Goal: Task Accomplishment & Management: Manage account settings

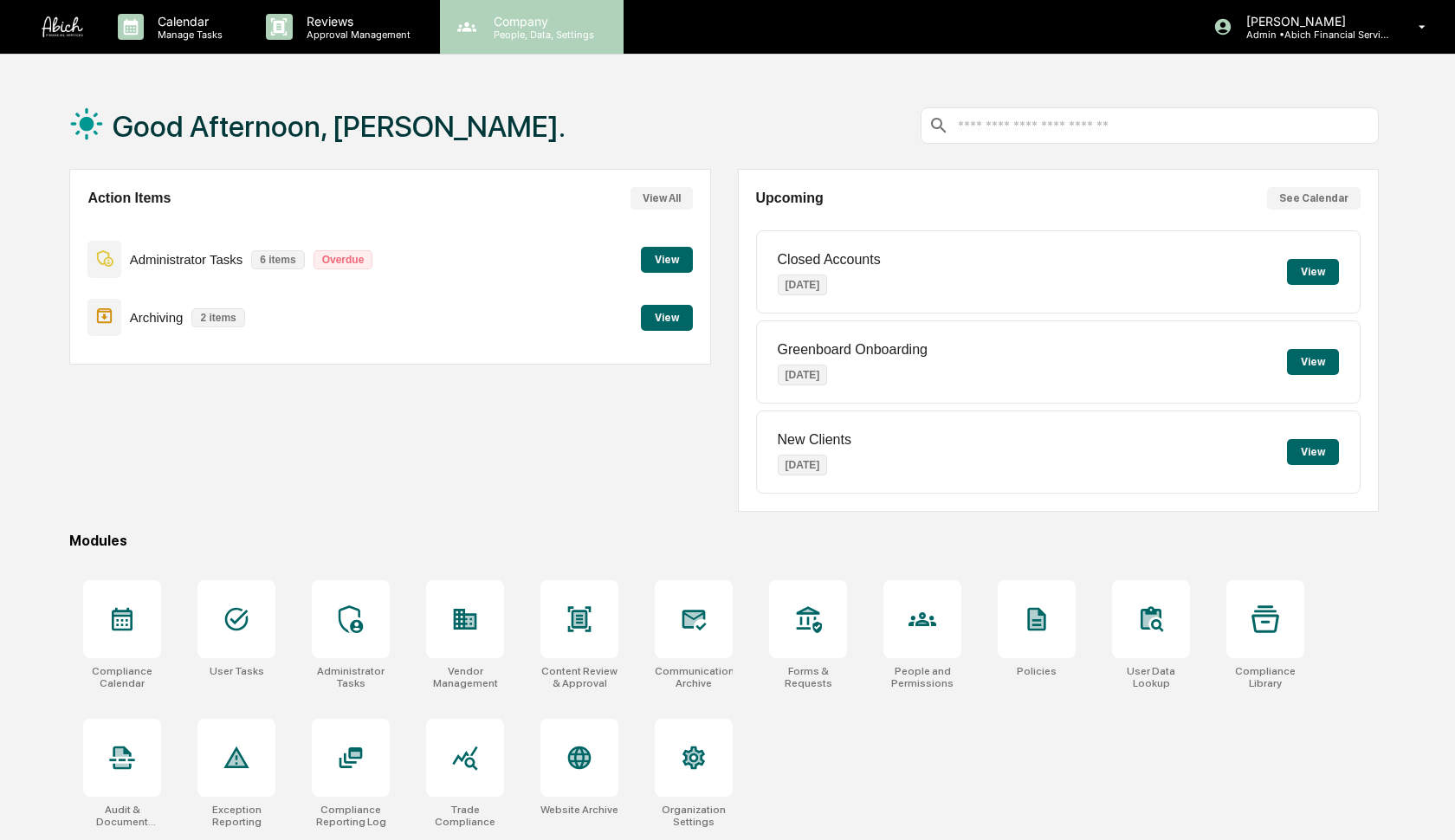
click at [531, 41] on div "Company People, Data, Settings" at bounding box center [532, 26] width 184 height 54
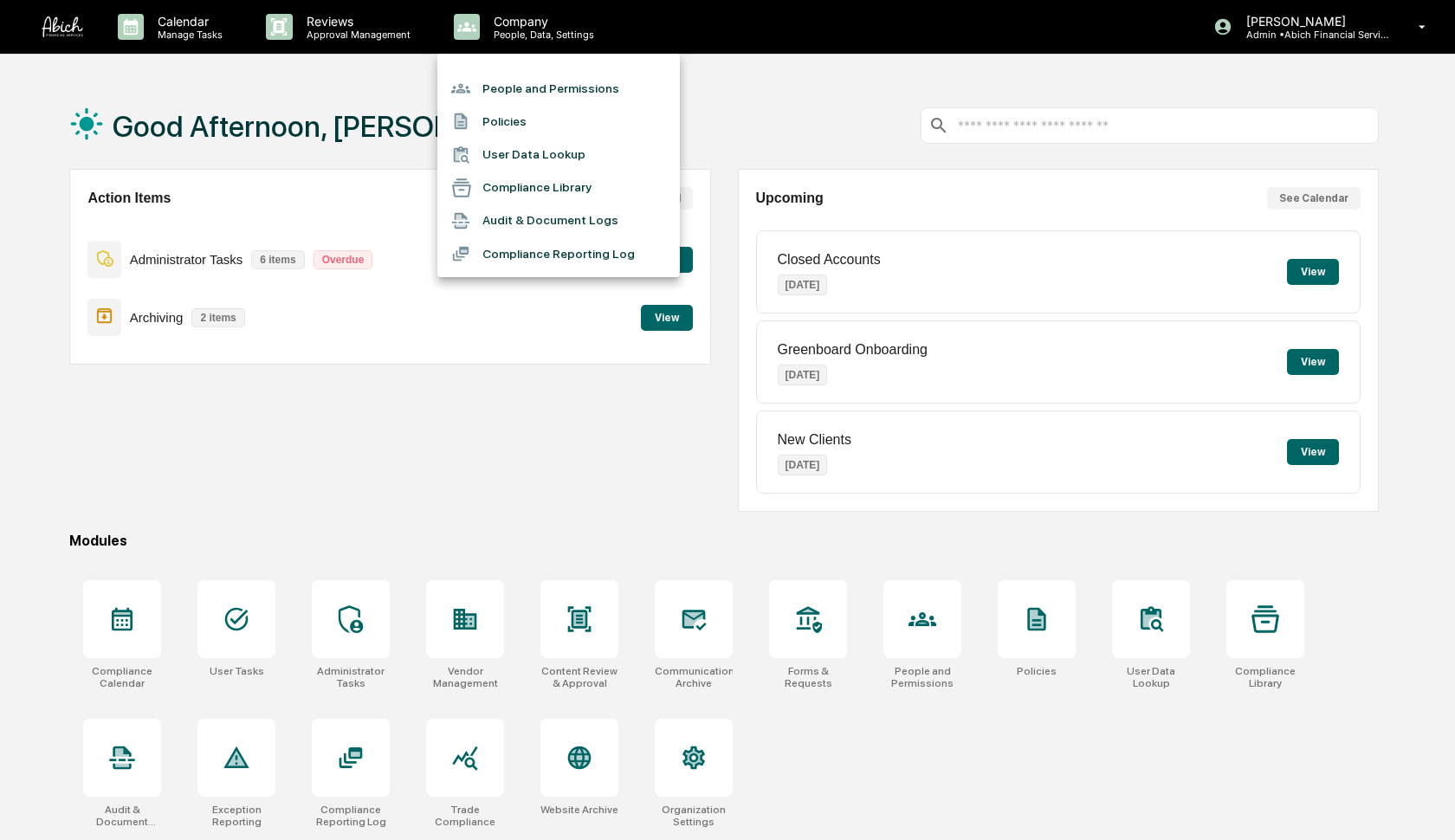
click at [523, 91] on li "People and Permissions" at bounding box center [559, 88] width 242 height 33
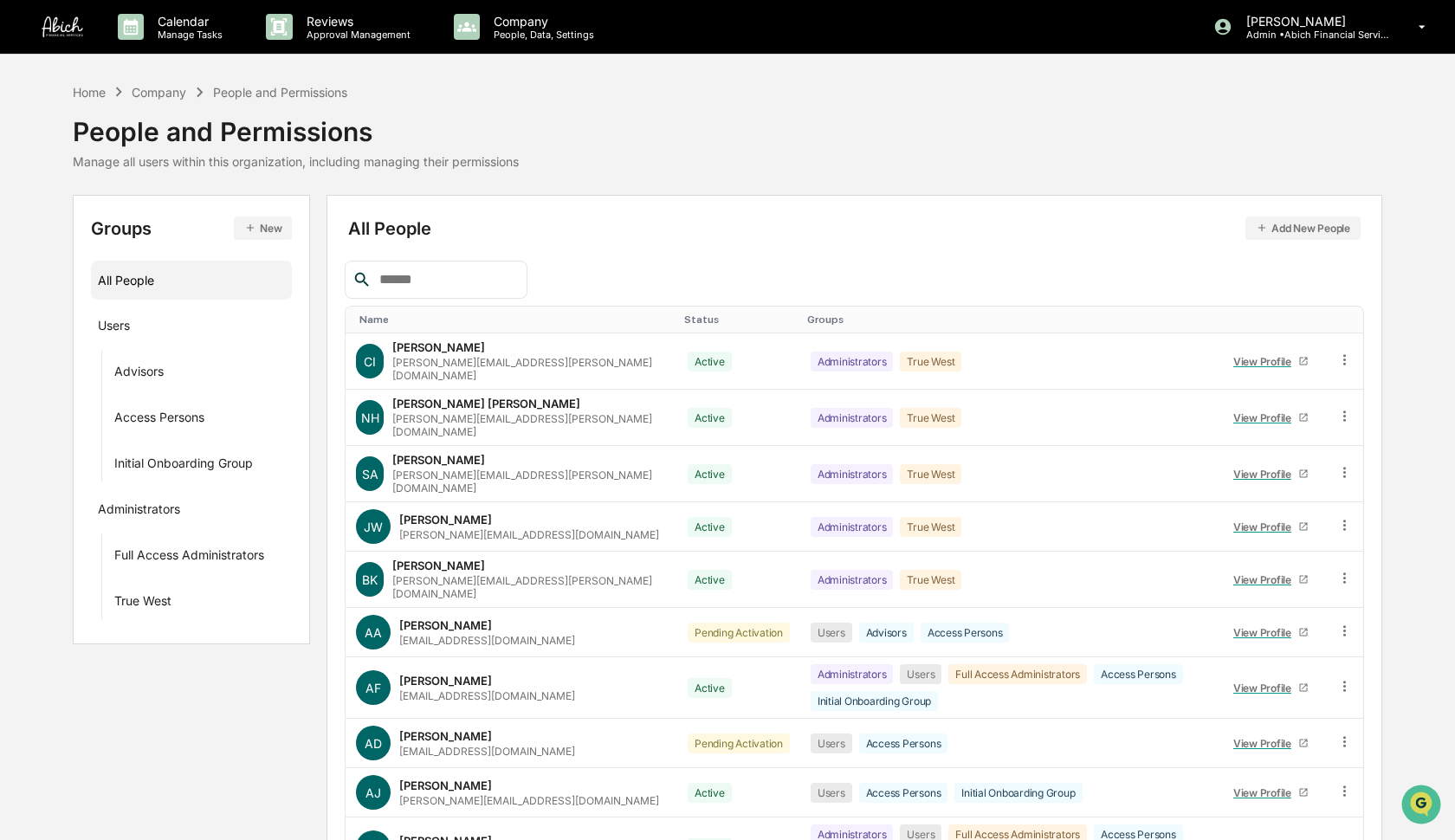
click at [431, 282] on input "text" at bounding box center [446, 280] width 148 height 23
type input "*"
click at [144, 329] on div "Users ···" at bounding box center [191, 324] width 187 height 29
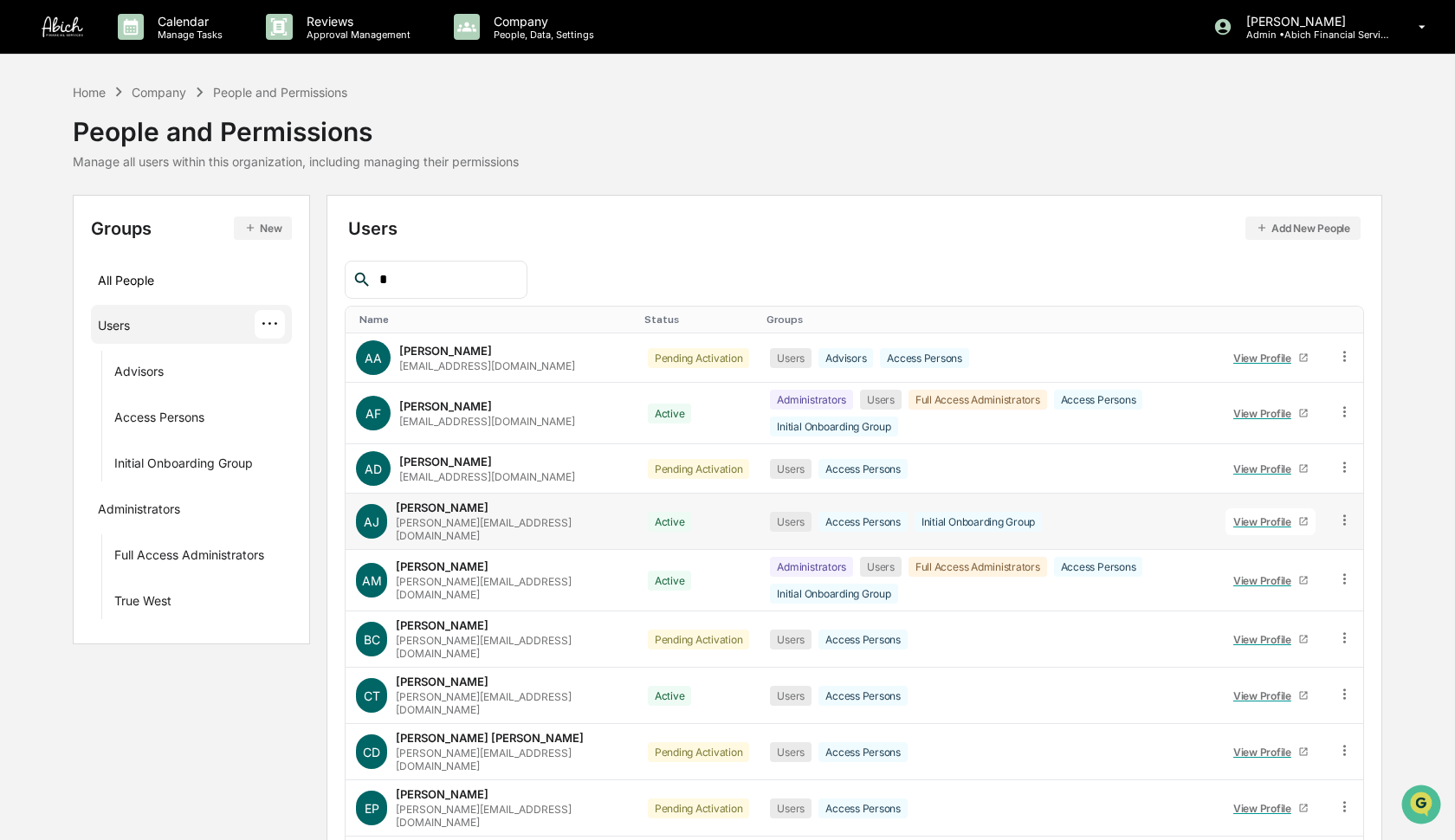
scroll to position [29, 0]
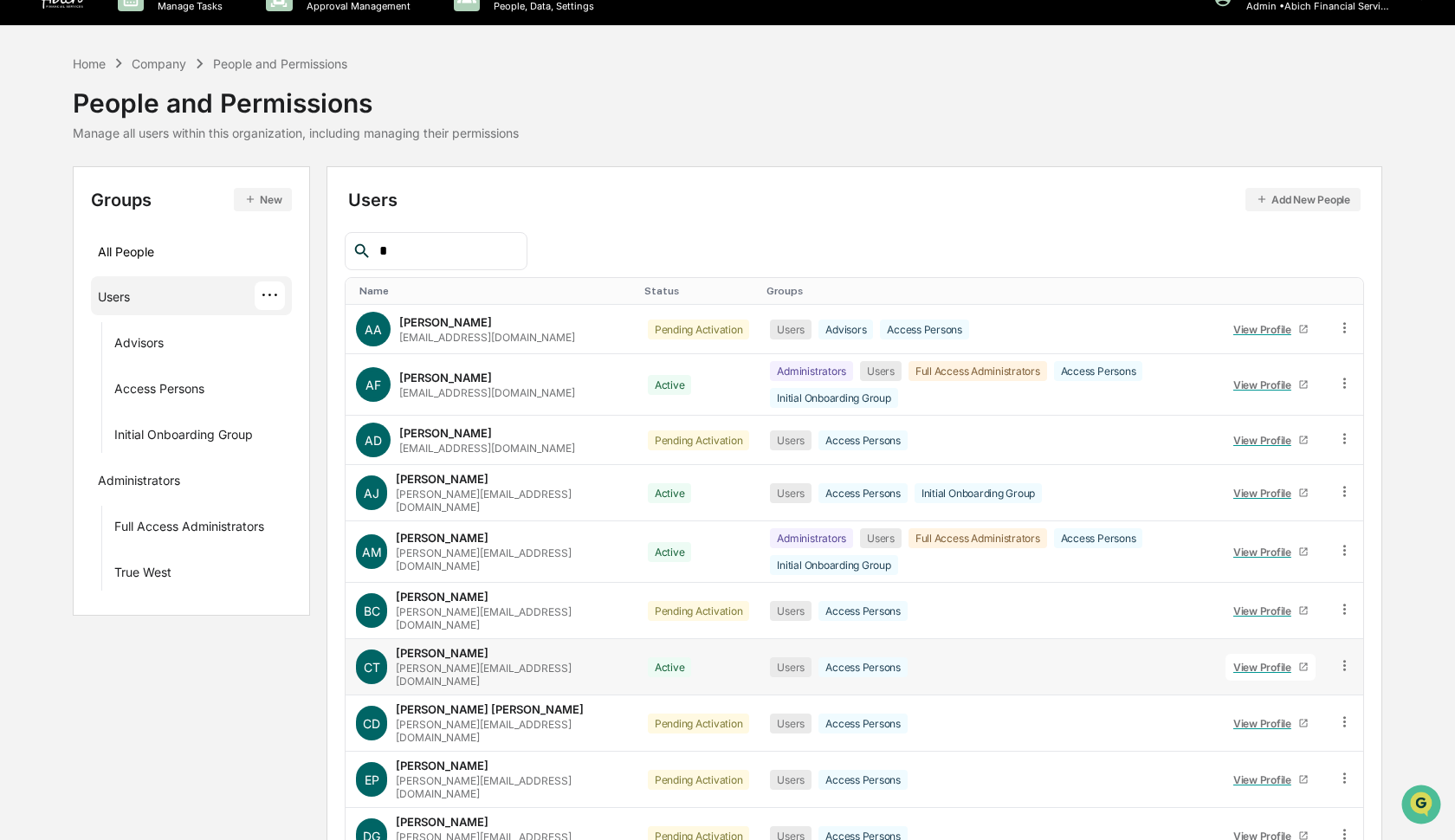
click at [1340, 657] on icon at bounding box center [1344, 665] width 17 height 17
click at [1283, 684] on div "Groups & Permissions" at bounding box center [1268, 694] width 144 height 21
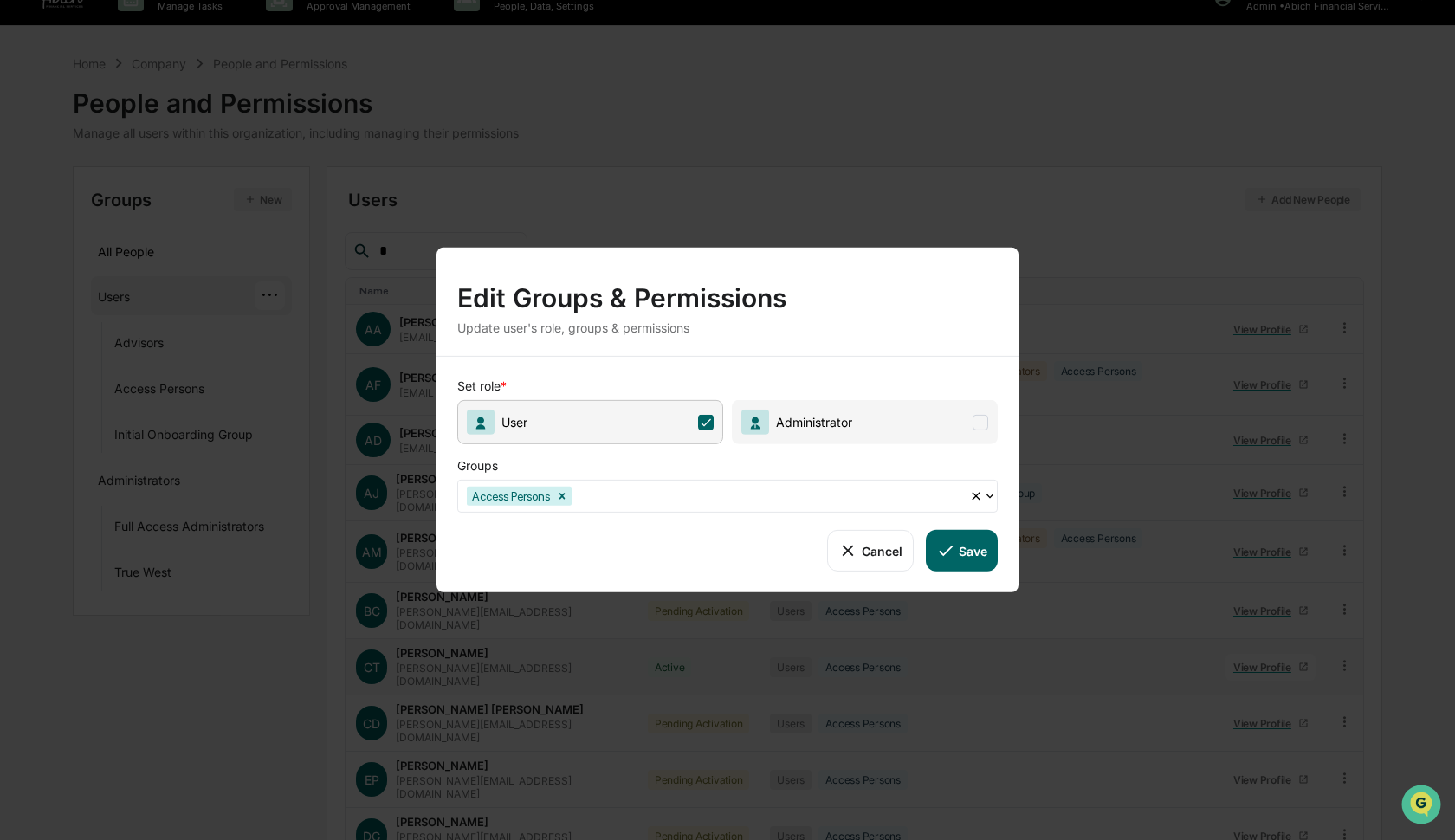
click at [935, 419] on span "Administrator" at bounding box center [865, 423] width 266 height 44
click at [779, 499] on div at bounding box center [768, 496] width 386 height 20
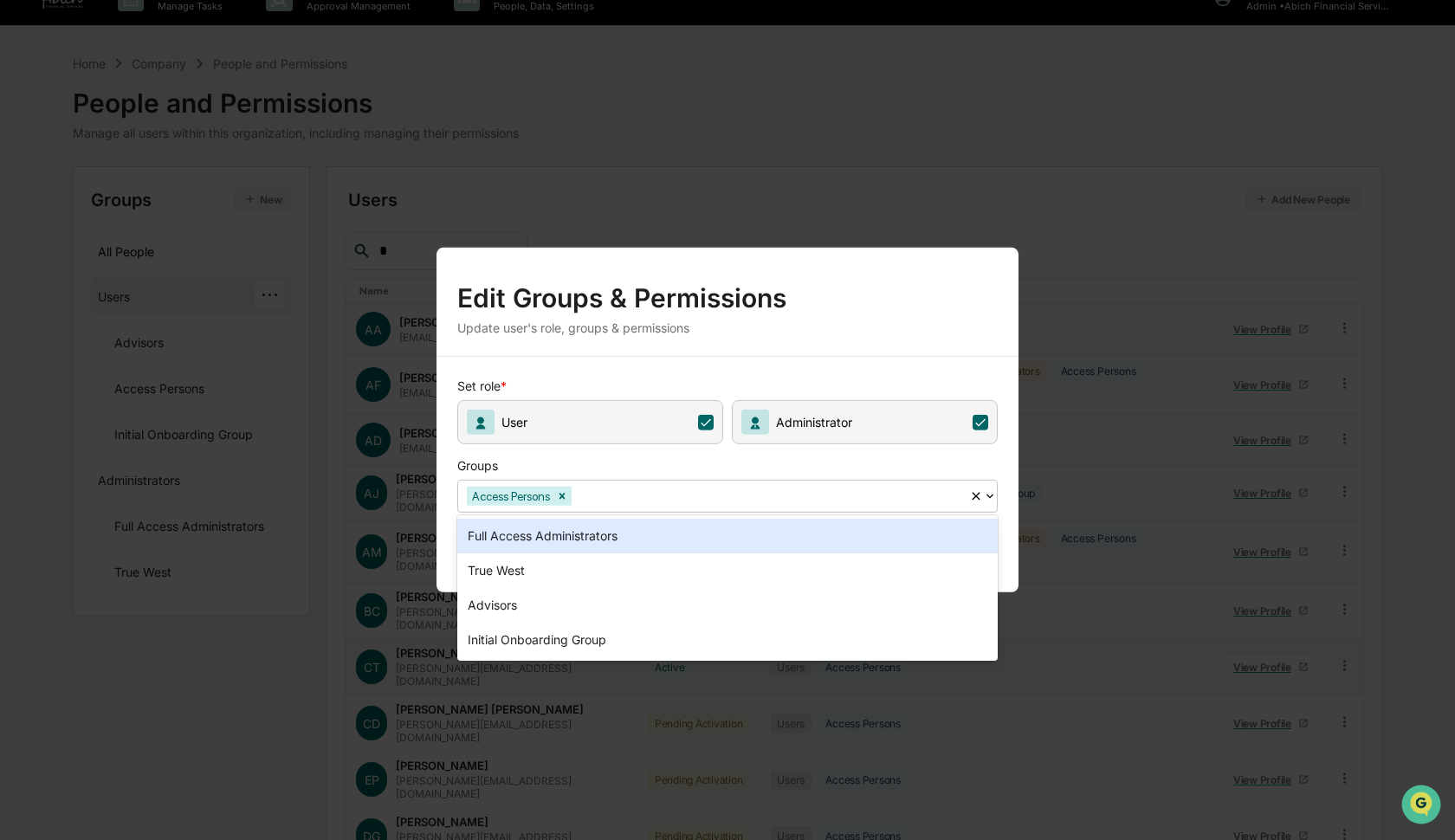
click at [692, 534] on div "Full Access Administrators" at bounding box center [728, 536] width 540 height 34
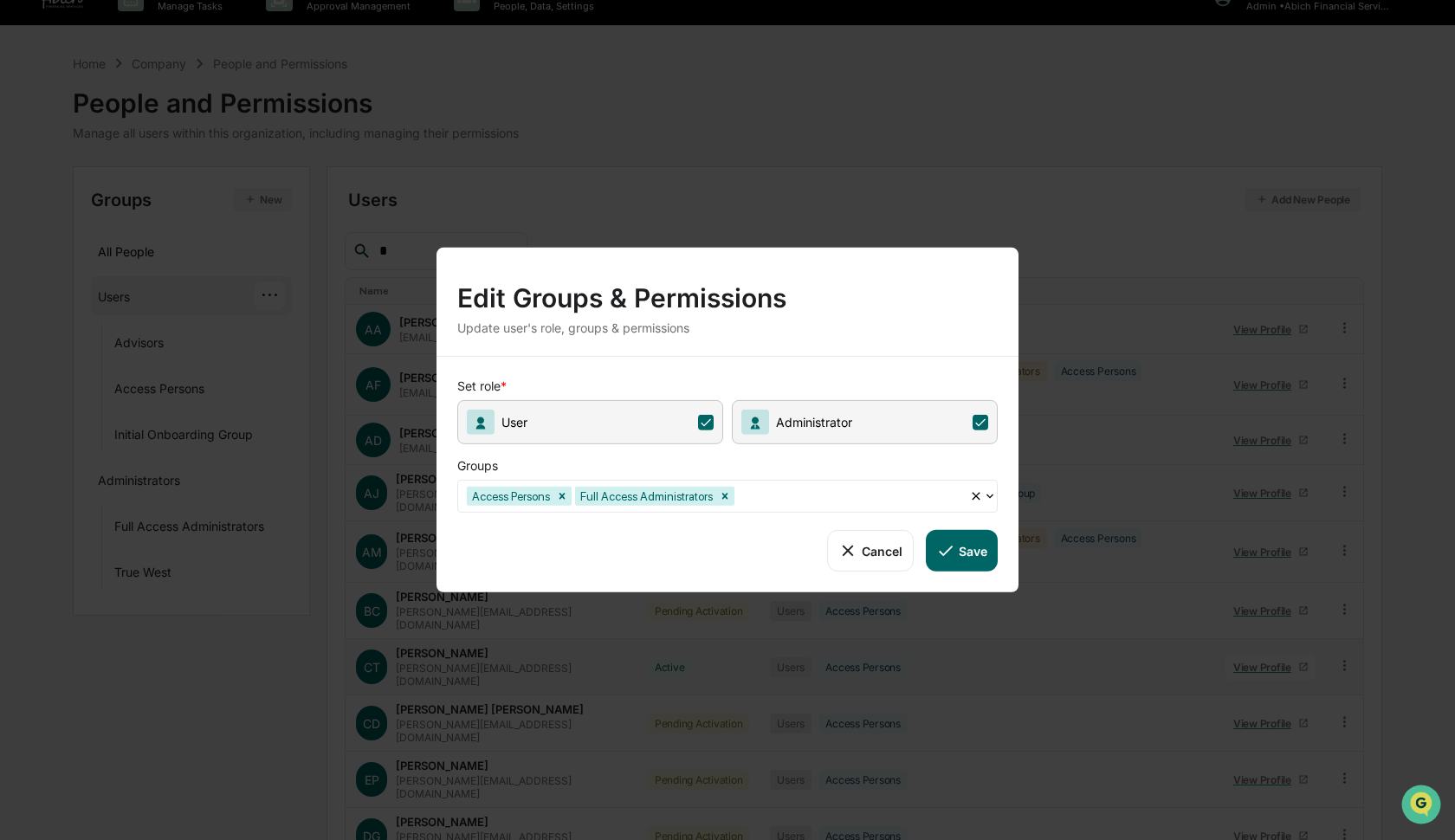
click at [955, 556] on icon at bounding box center [946, 551] width 19 height 19
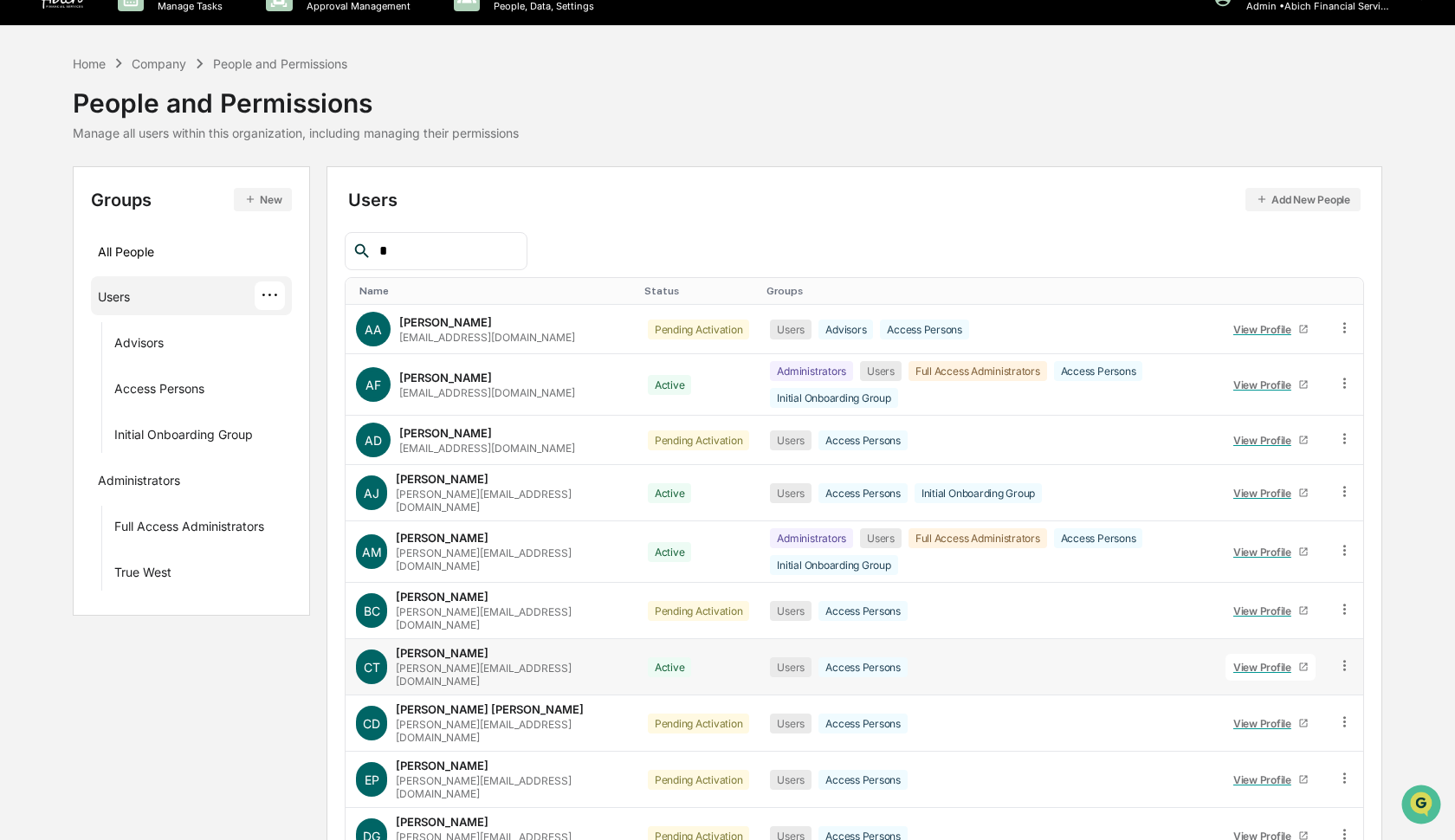
scroll to position [0, 0]
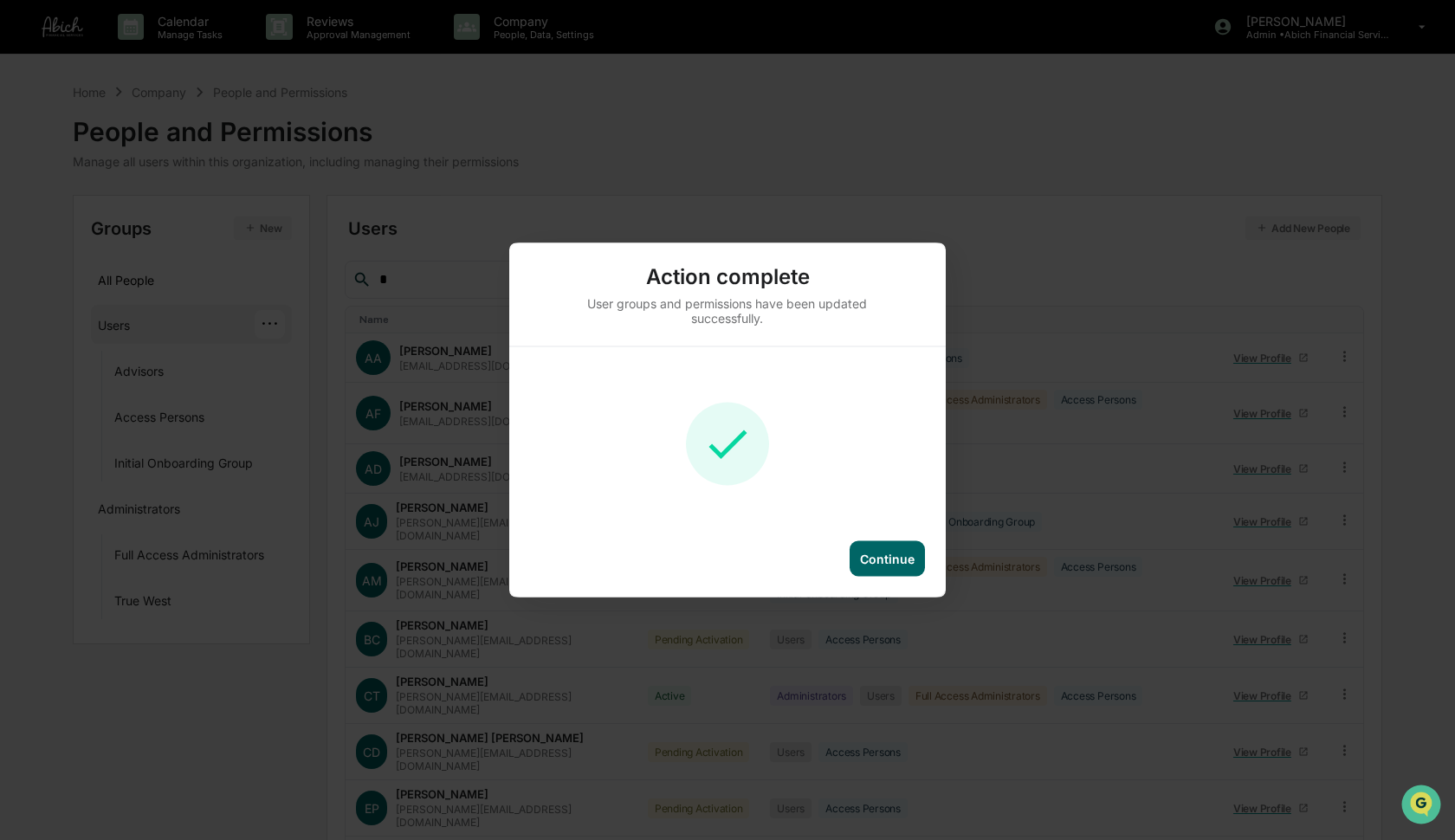
click at [889, 565] on div "Continue" at bounding box center [887, 559] width 54 height 15
